Goal: Navigation & Orientation: Go to known website

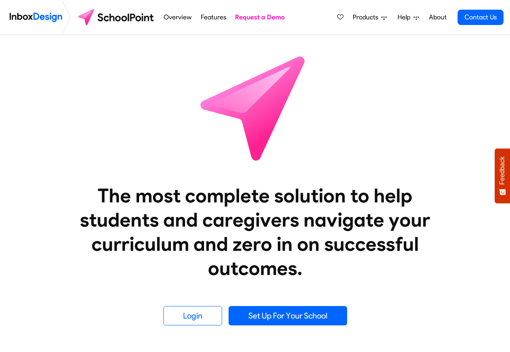
click at [400, 17] on span "Help" at bounding box center [406, 18] width 16 height 10
